Goal: Navigation & Orientation: Find specific page/section

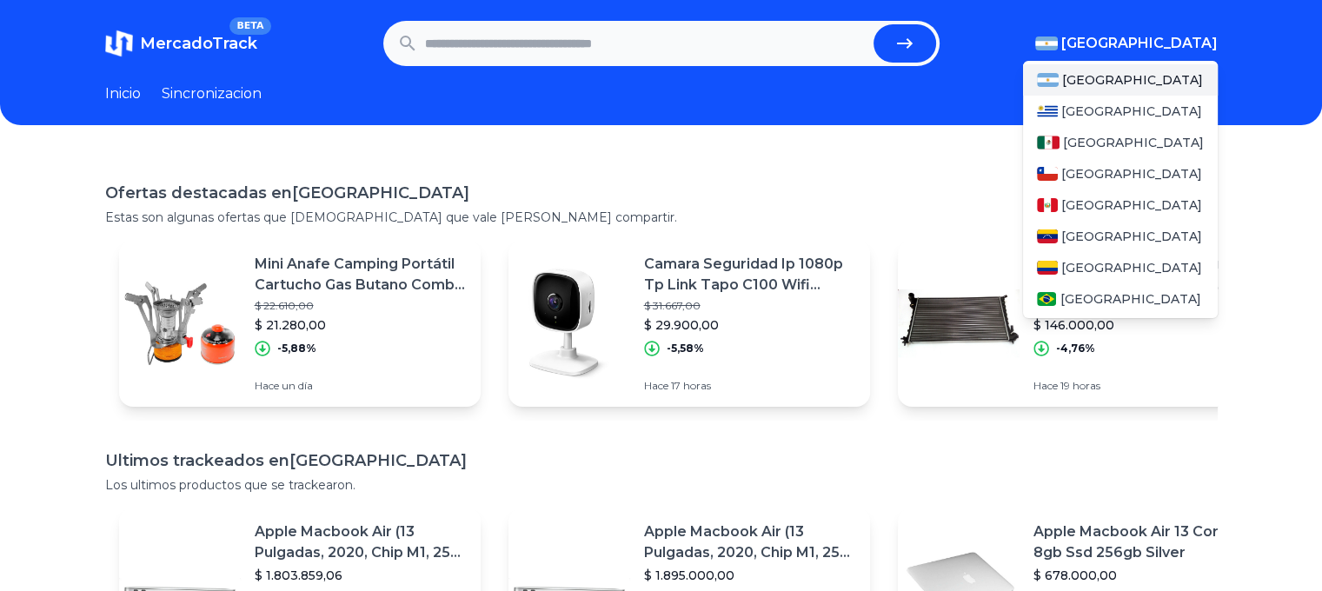
click at [1170, 36] on span "[GEOGRAPHIC_DATA]" at bounding box center [1139, 43] width 156 height 21
click at [1100, 152] on div "[GEOGRAPHIC_DATA]" at bounding box center [1120, 142] width 195 height 31
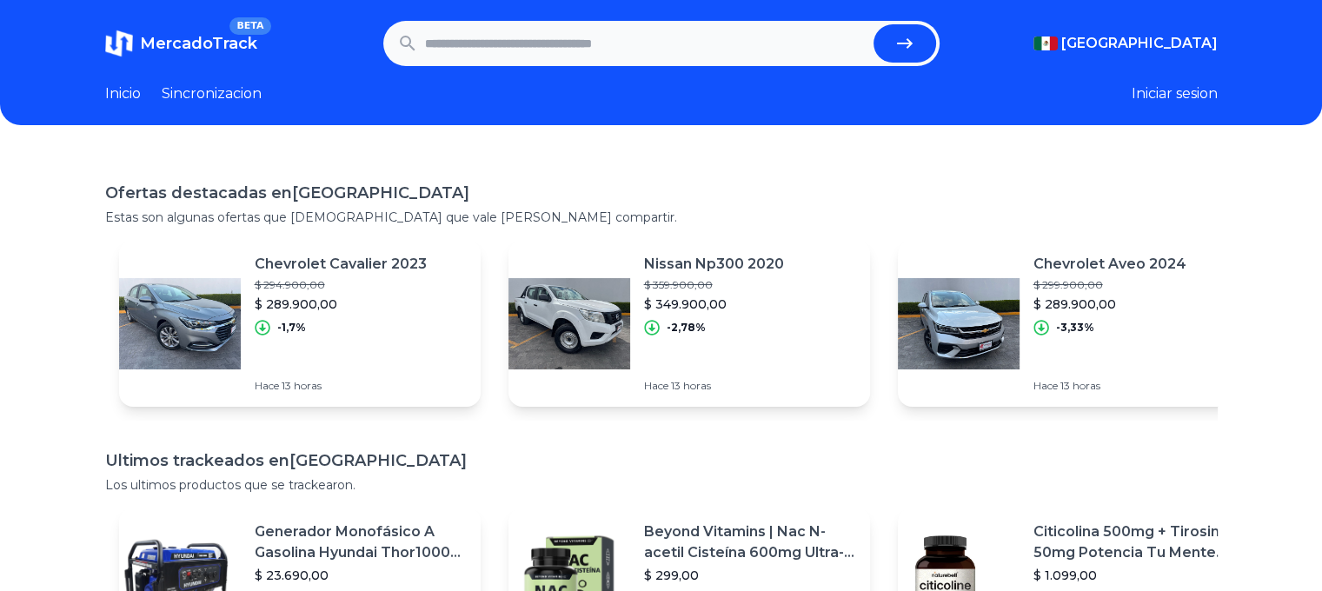
click at [133, 89] on link "Inicio" at bounding box center [123, 93] width 36 height 21
click at [230, 92] on link "Sincronizacion" at bounding box center [212, 93] width 100 height 21
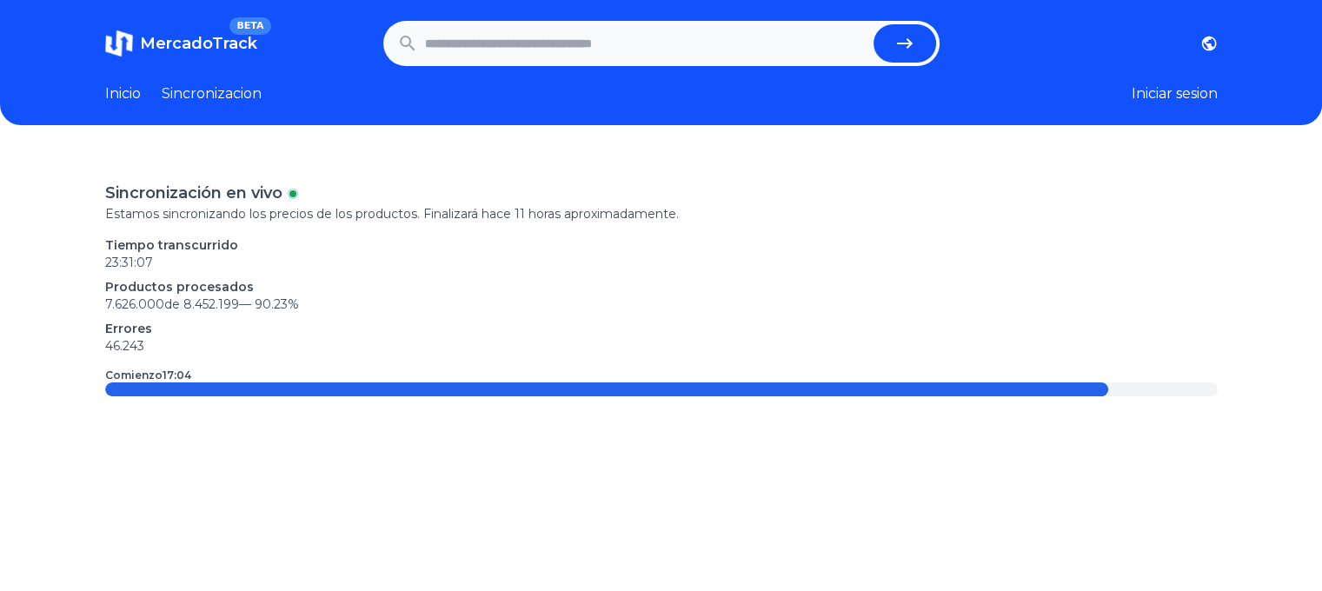
click at [118, 92] on link "Inicio" at bounding box center [123, 93] width 36 height 21
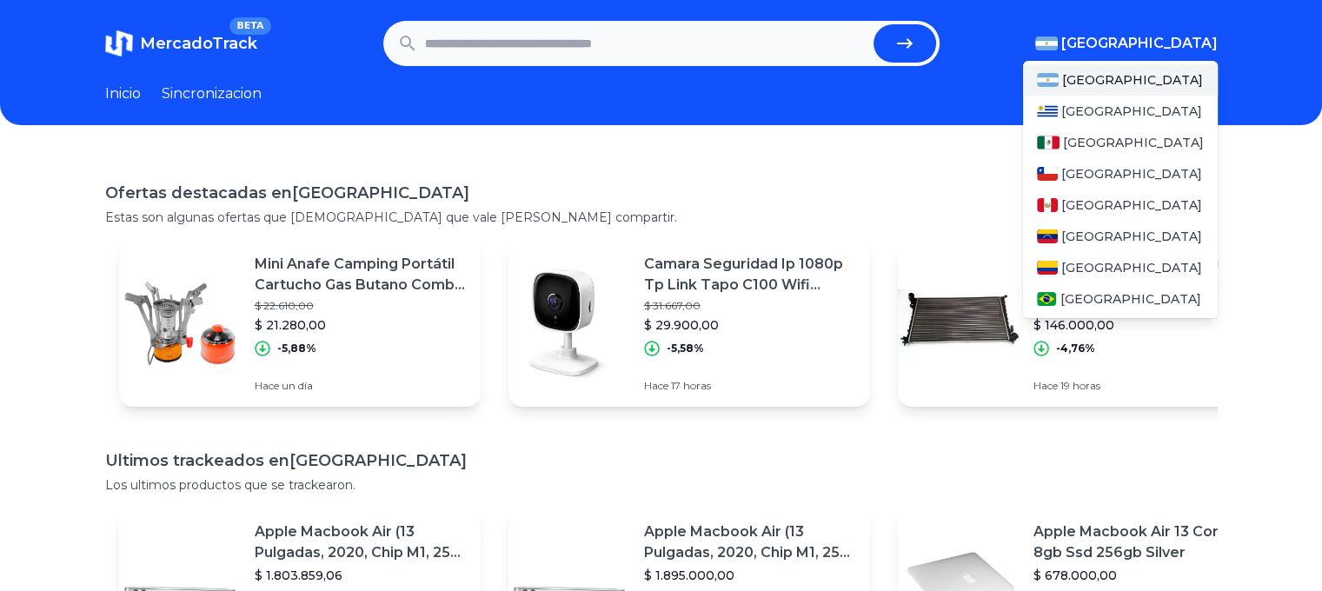
click at [1212, 45] on span "[GEOGRAPHIC_DATA]" at bounding box center [1139, 43] width 156 height 21
click at [1088, 139] on span "[GEOGRAPHIC_DATA]" at bounding box center [1133, 142] width 141 height 17
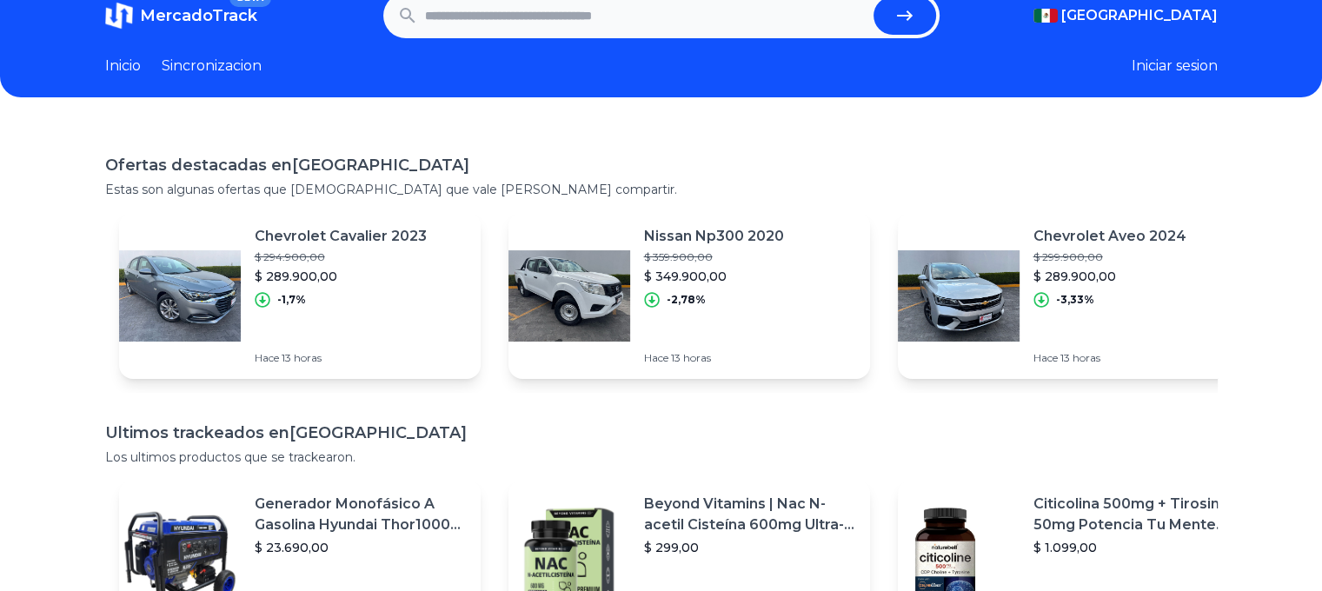
scroll to position [24, 0]
